Goal: Check status: Verify the current state of an ongoing process or item

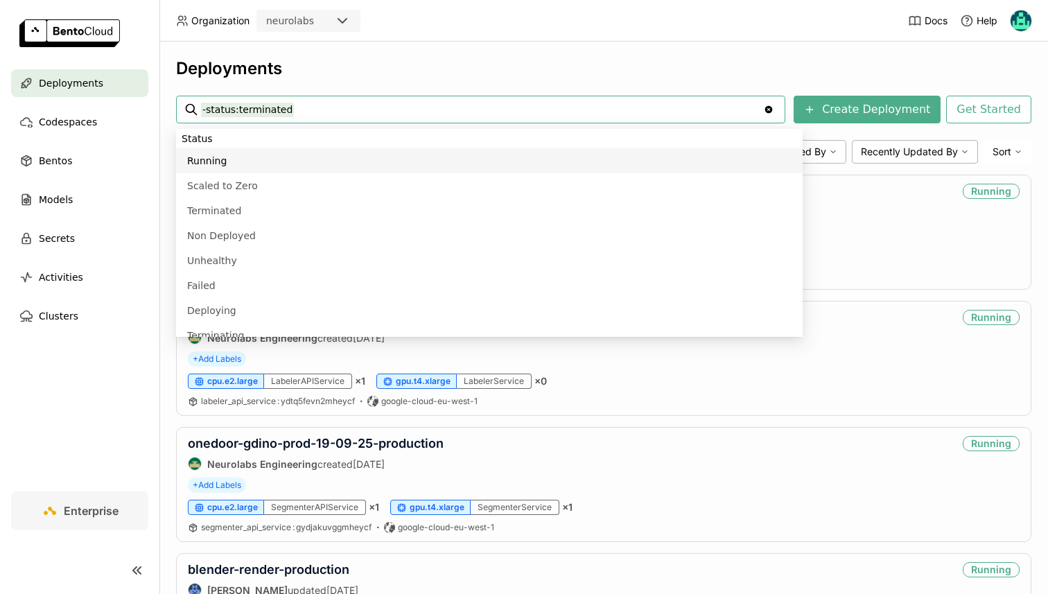
paste input "ml-1609-improved-price-recogniser"
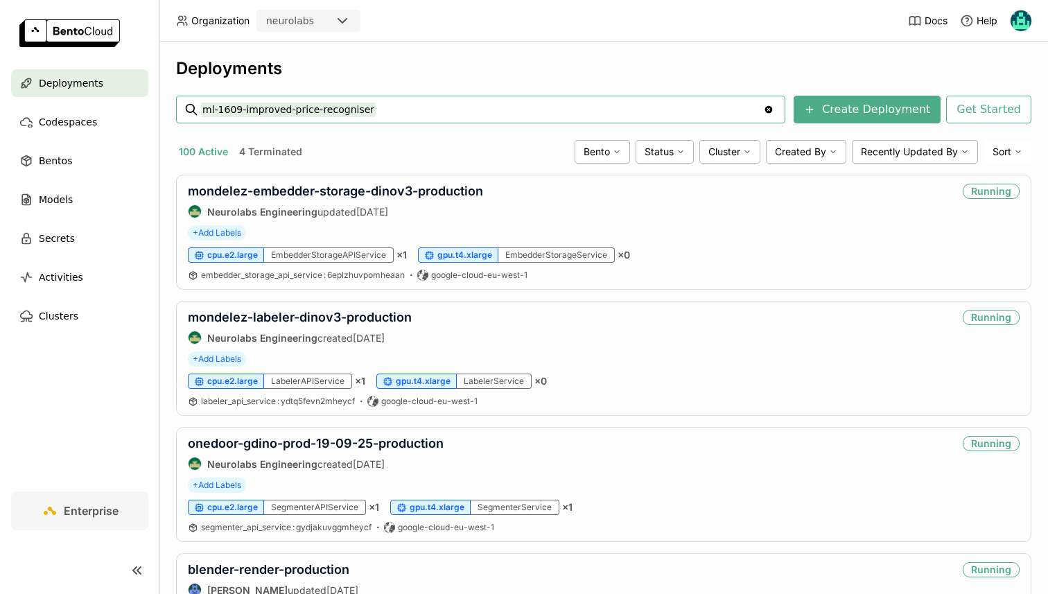
type input "ml-1609-improved-price-recogniser"
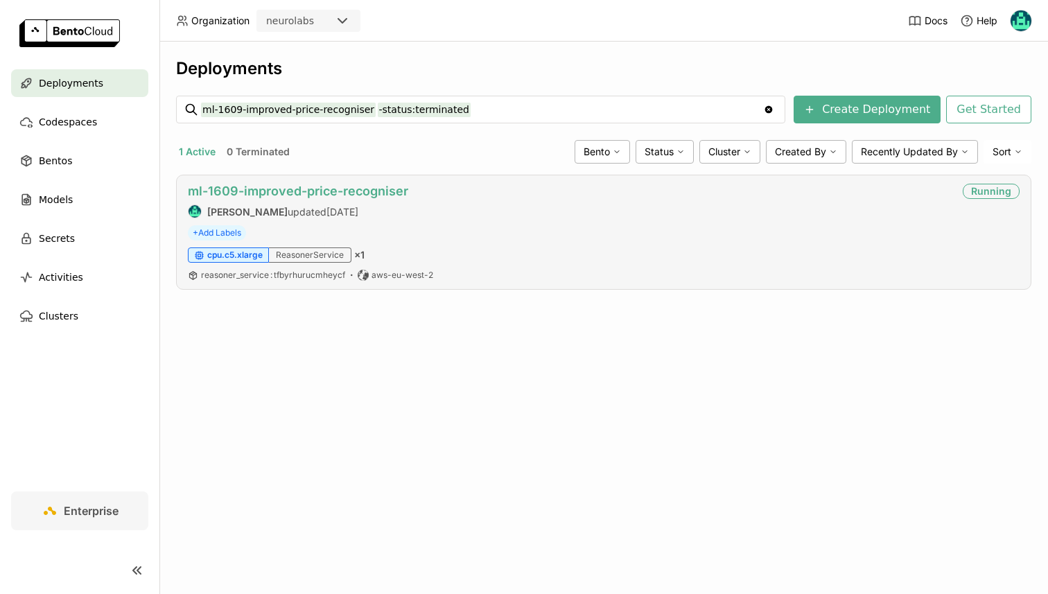
click at [387, 198] on link "ml-1609-improved-price-recogniser" at bounding box center [298, 191] width 220 height 15
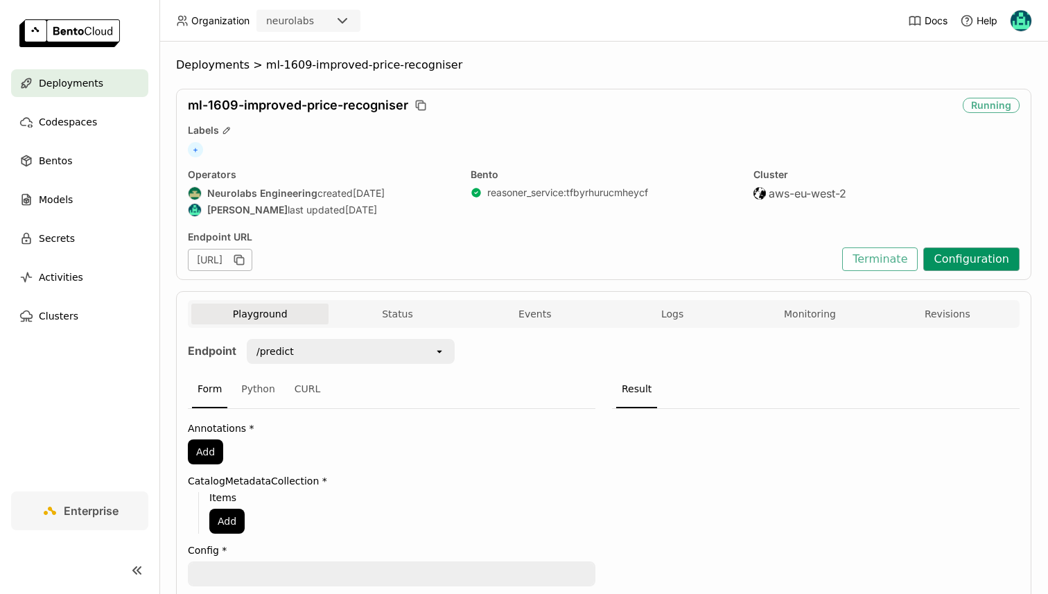
click at [937, 254] on button "Configuration" at bounding box center [971, 260] width 96 height 24
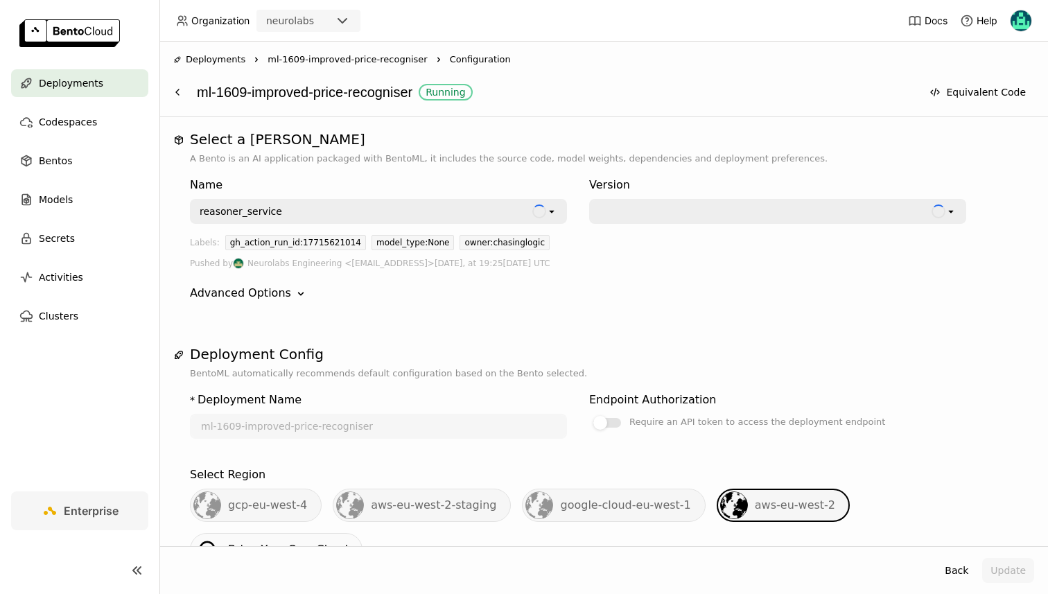
scroll to position [626, 0]
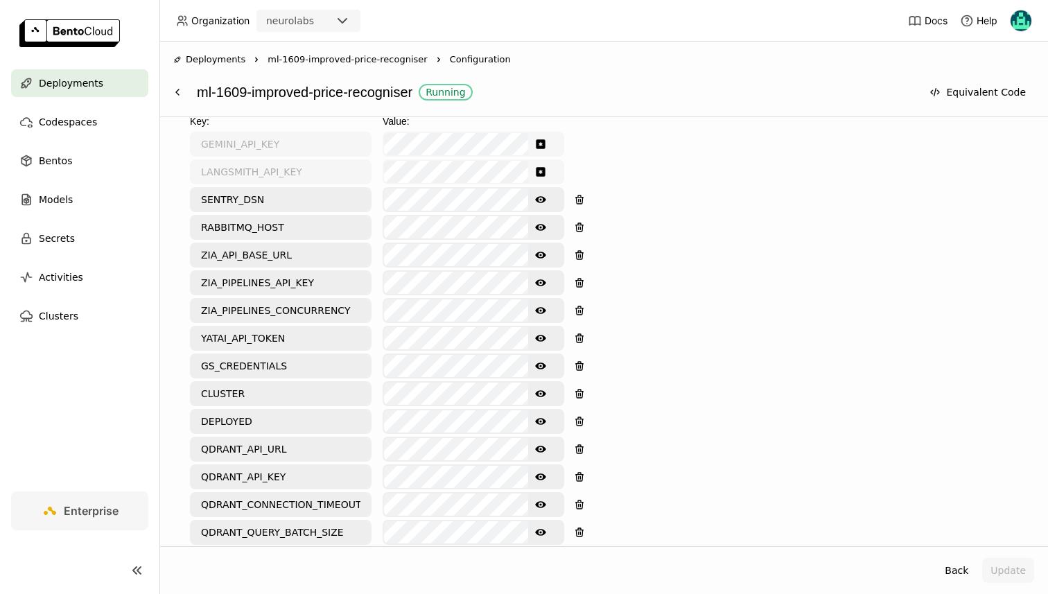
click at [541, 307] on icon "Show password text" at bounding box center [540, 310] width 11 height 7
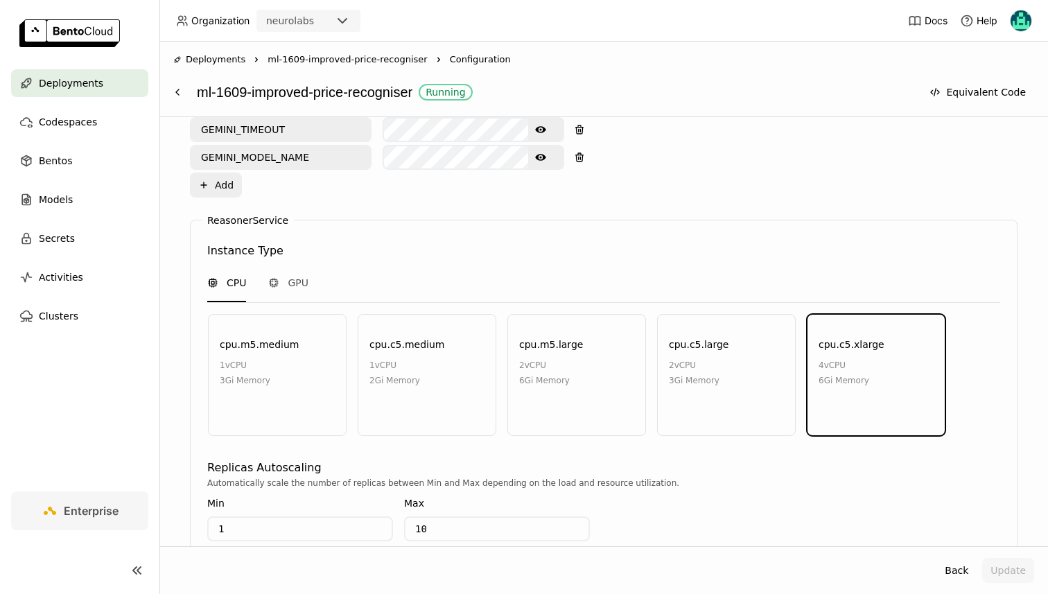
scroll to position [1324, 0]
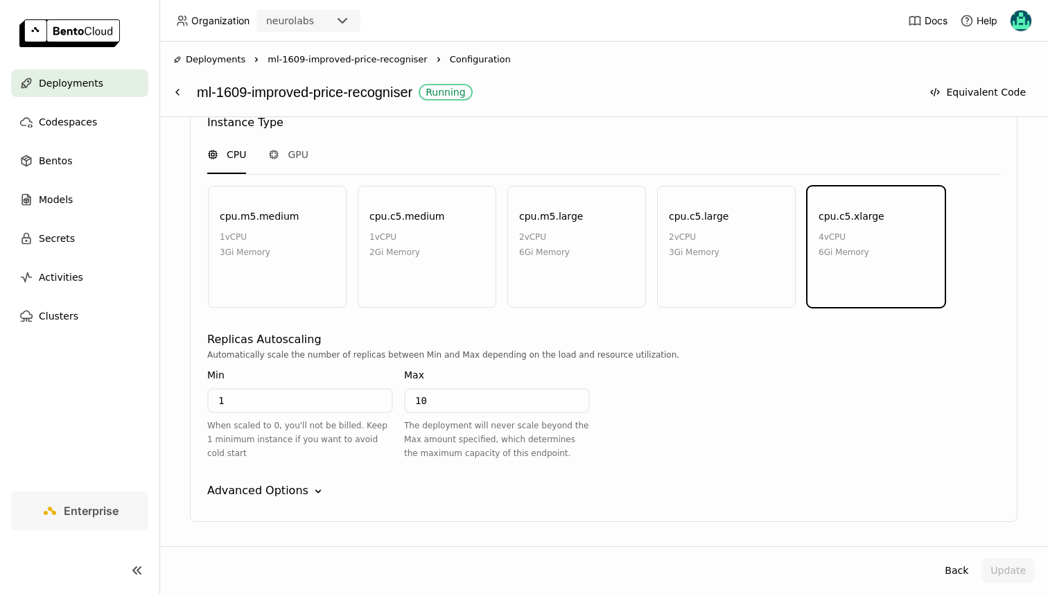
click at [276, 483] on div "Advanced Options" at bounding box center [257, 491] width 101 height 17
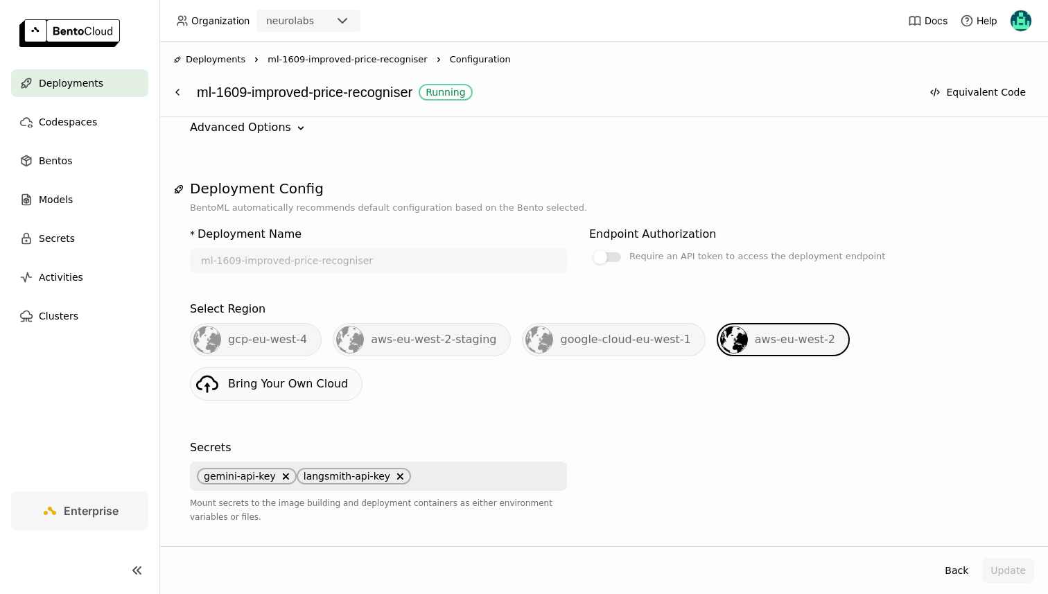
scroll to position [0, 0]
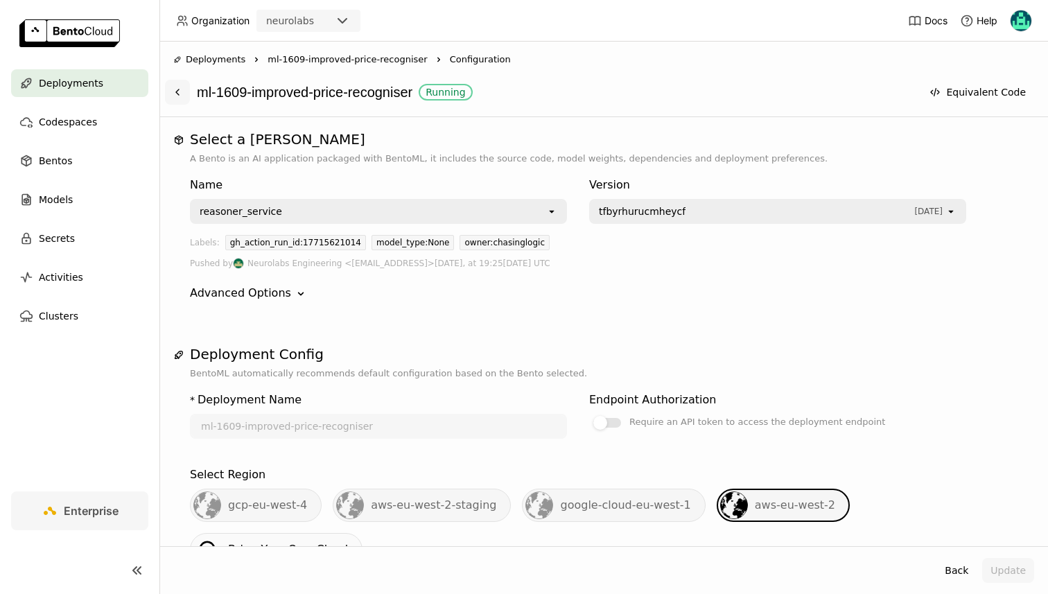
click at [177, 85] on button at bounding box center [177, 92] width 25 height 25
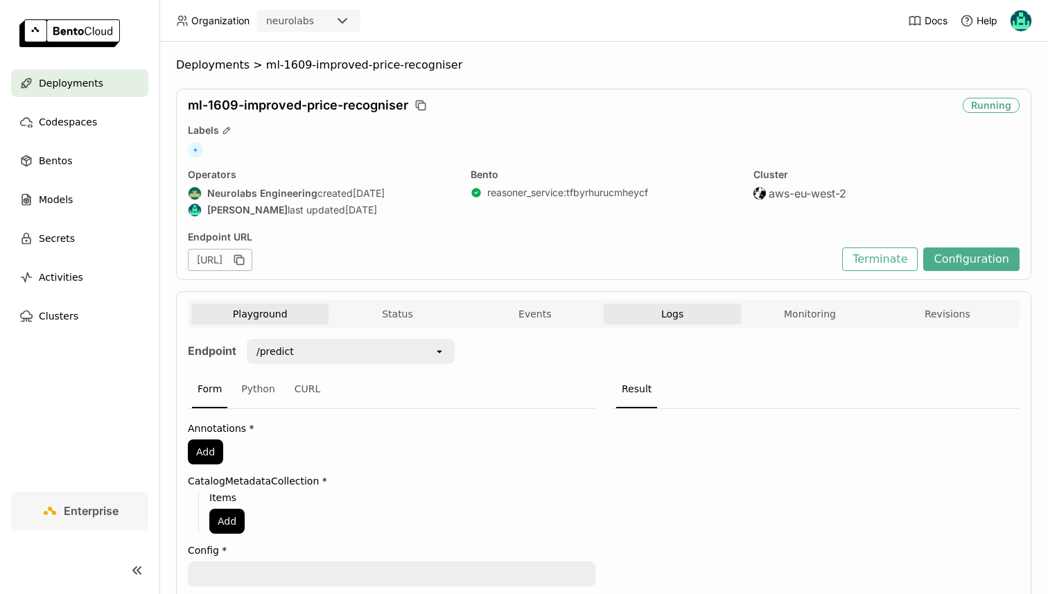
click at [627, 311] on button "Logs" at bounding box center [672, 314] width 137 height 21
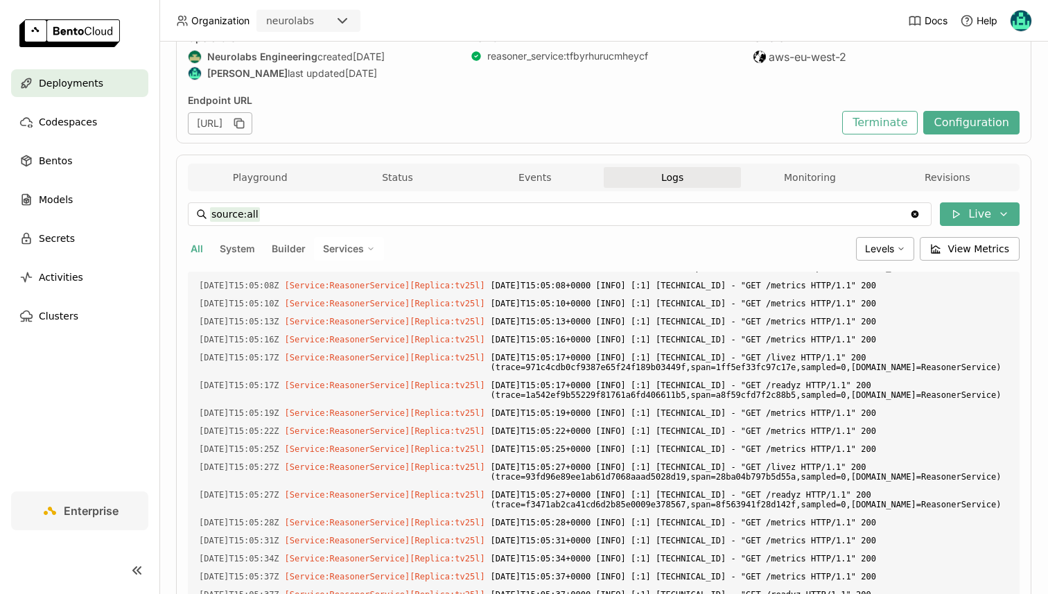
scroll to position [109, 0]
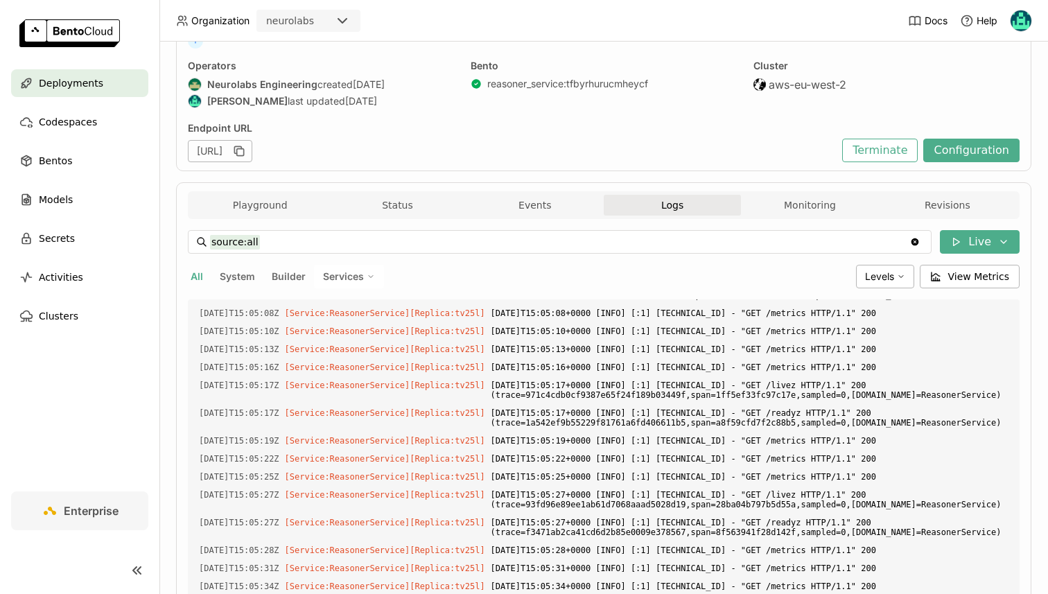
click at [783, 223] on div "source:all source:all Clear value Live All System Builder Services Levels View …" at bounding box center [604, 473] width 832 height 508
click at [788, 206] on button "Monitoring" at bounding box center [809, 205] width 137 height 21
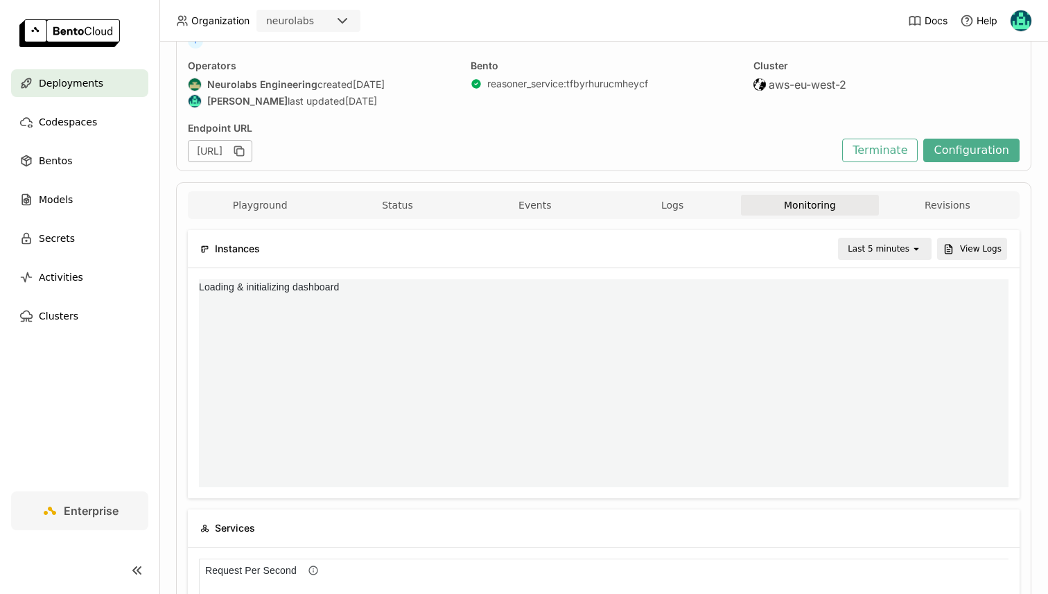
scroll to position [1, 1]
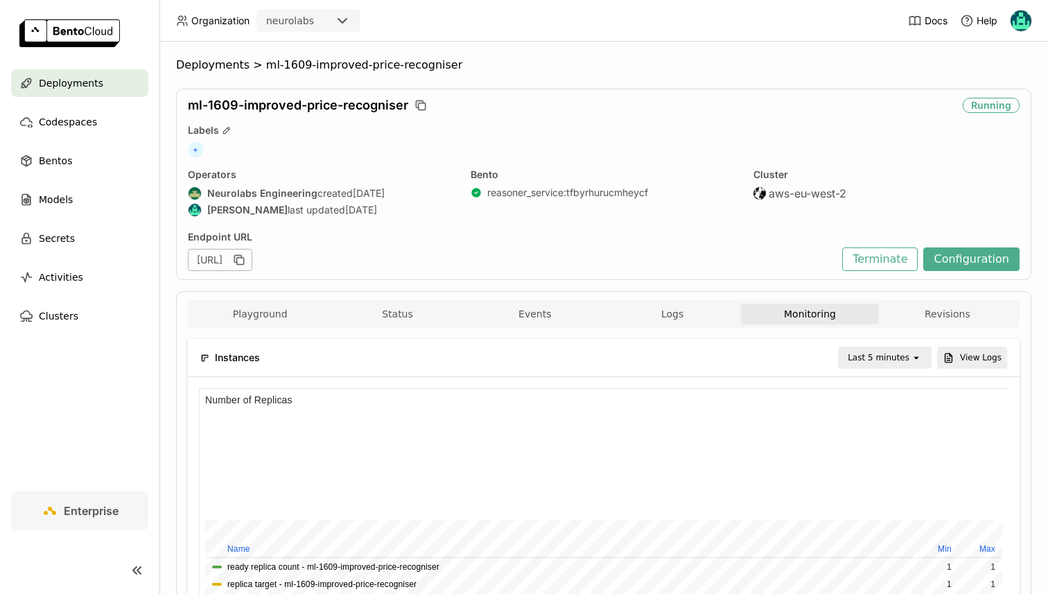
click at [898, 356] on div "Last 5 minutes" at bounding box center [879, 358] width 62 height 14
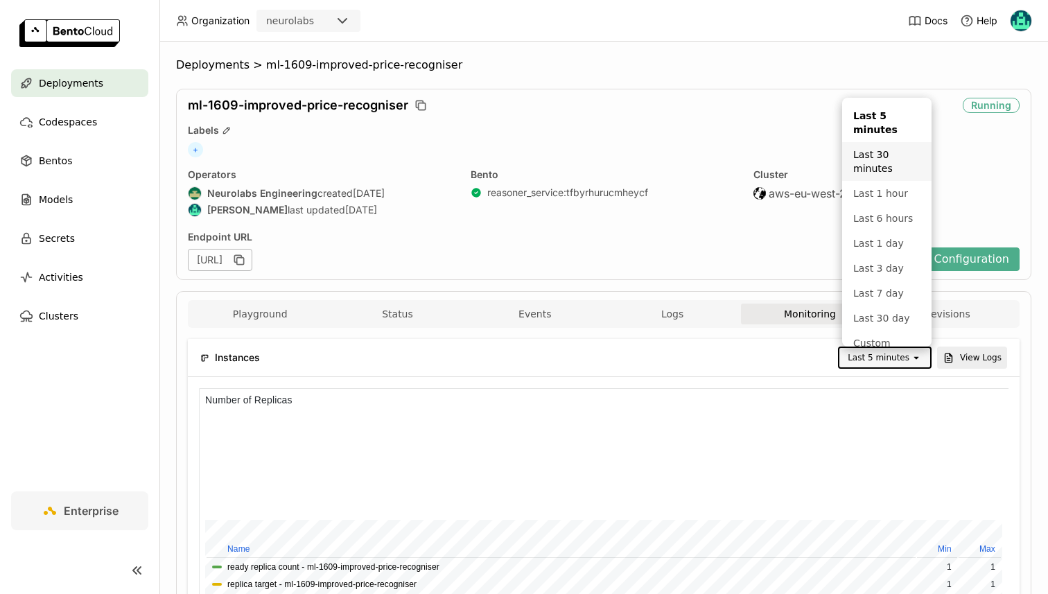
click at [867, 171] on div "Last 30 minutes" at bounding box center [886, 162] width 67 height 28
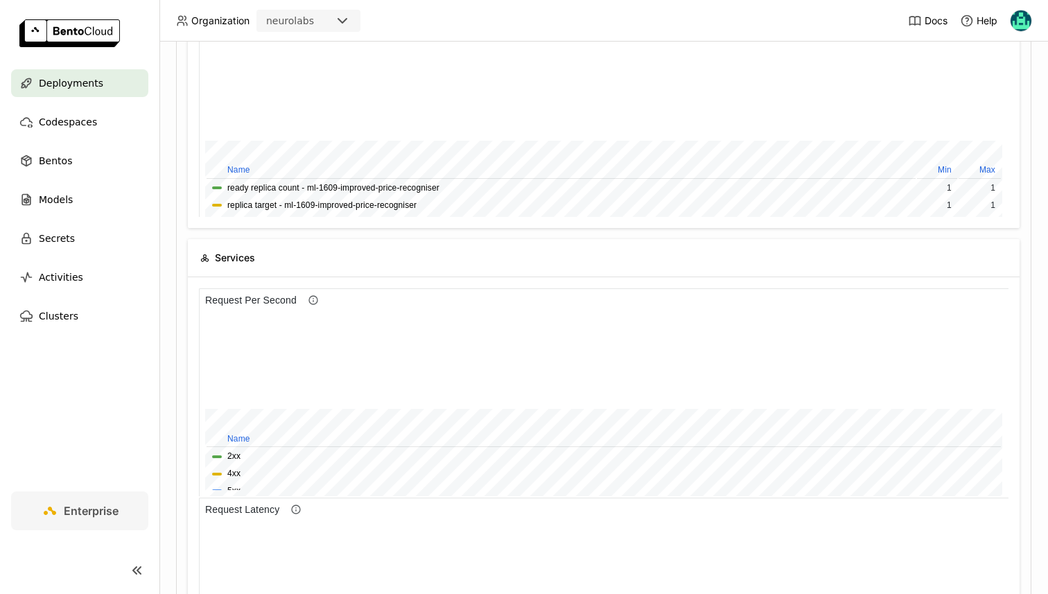
scroll to position [0, 0]
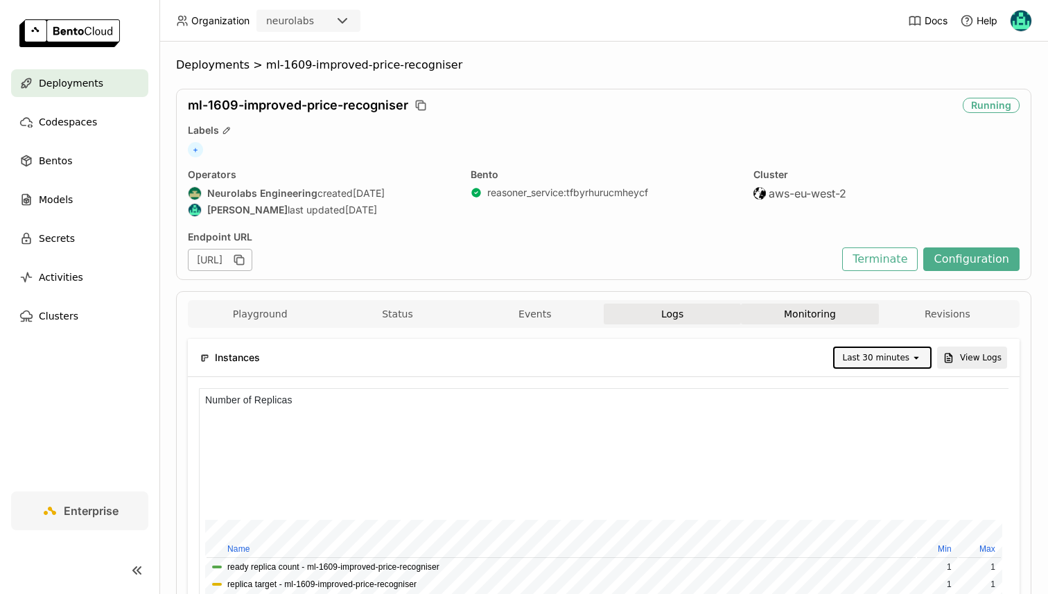
click at [624, 311] on button "Logs" at bounding box center [672, 314] width 137 height 21
